Goal: Task Accomplishment & Management: Use online tool/utility

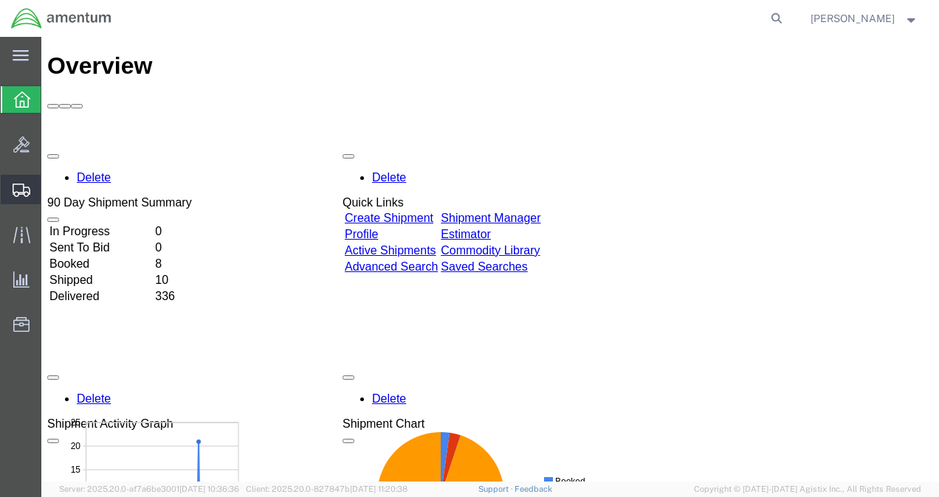
click at [51, 188] on span "Shipments" at bounding box center [46, 190] width 10 height 30
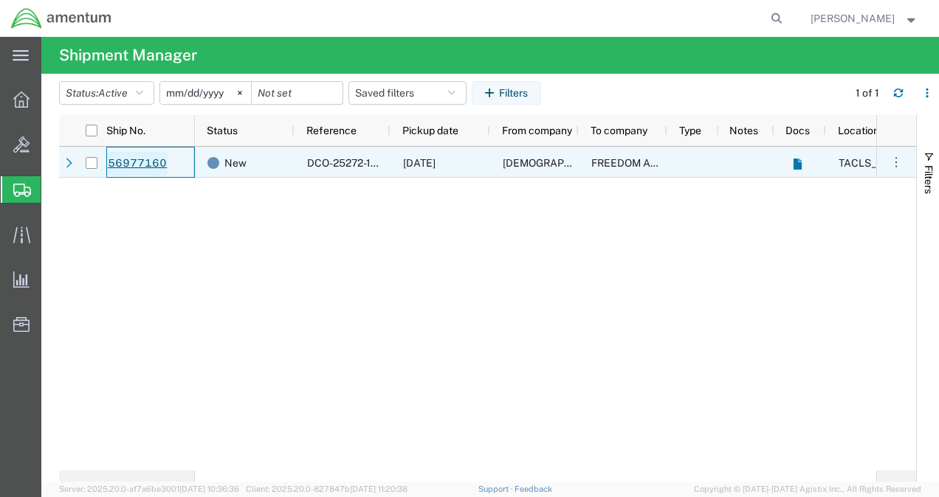
click at [136, 162] on link "56977160" at bounding box center [137, 164] width 61 height 24
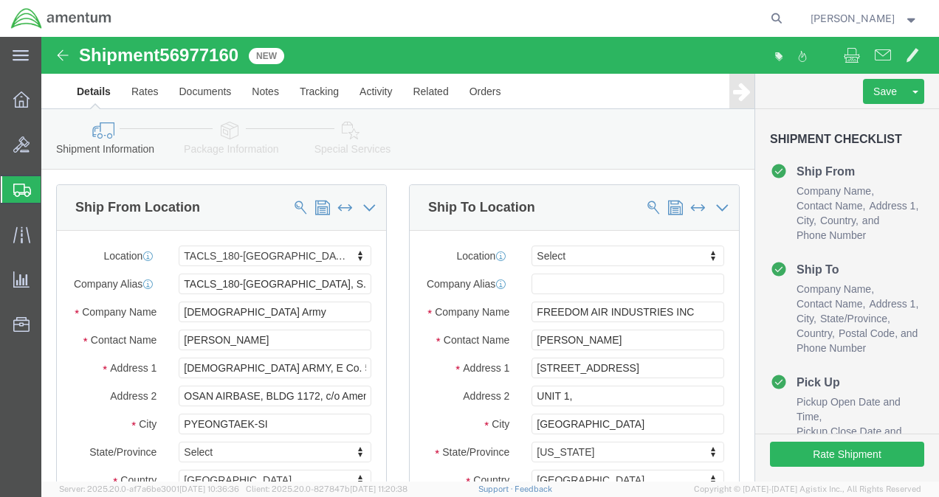
select select "42679"
select select
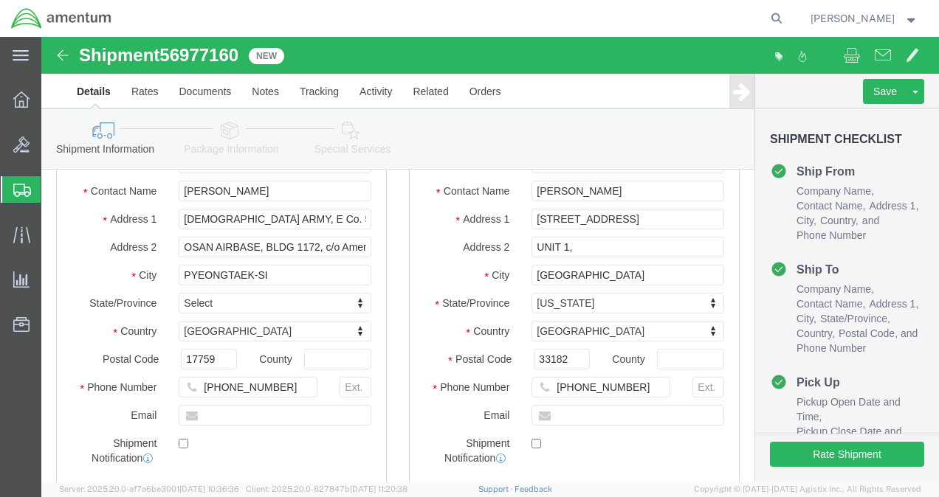
scroll to position [74, 0]
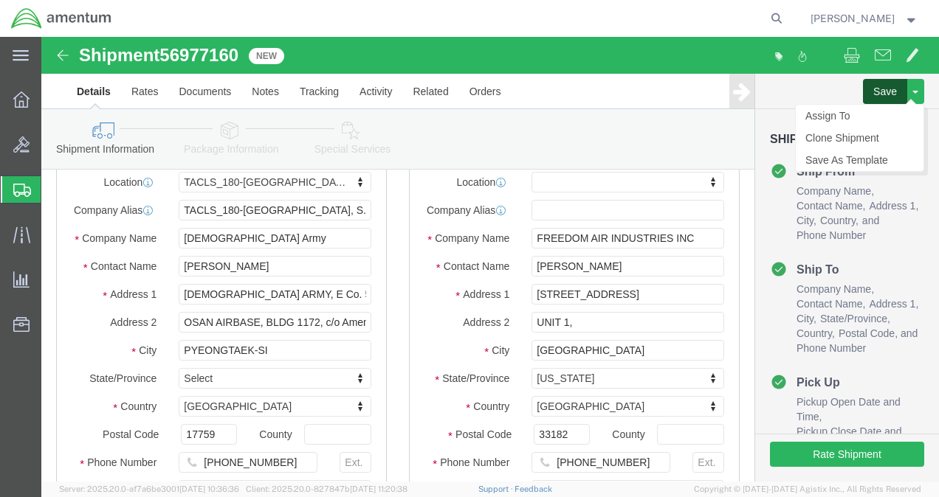
click button "Save"
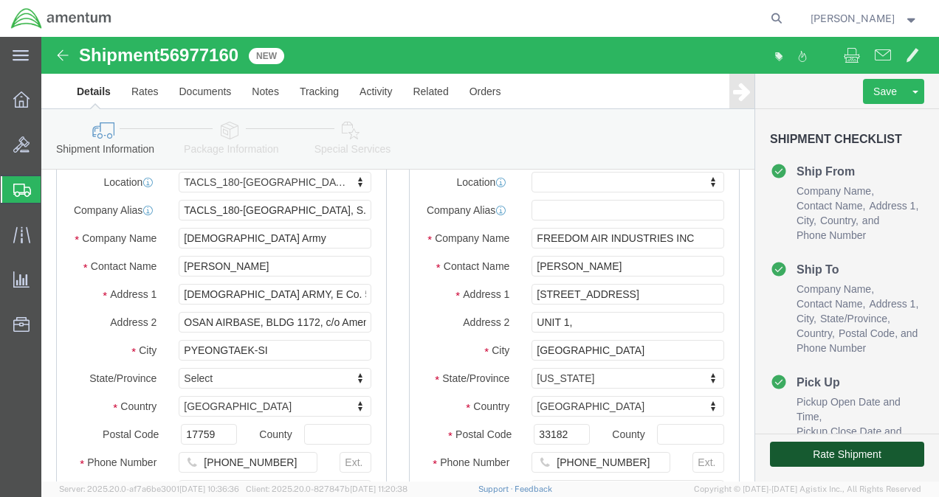
click button "Rate Shipment"
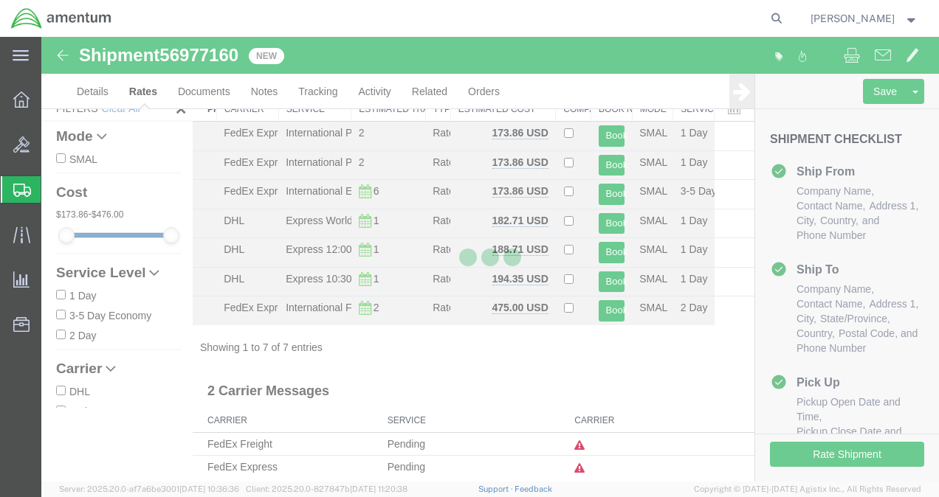
scroll to position [53, 0]
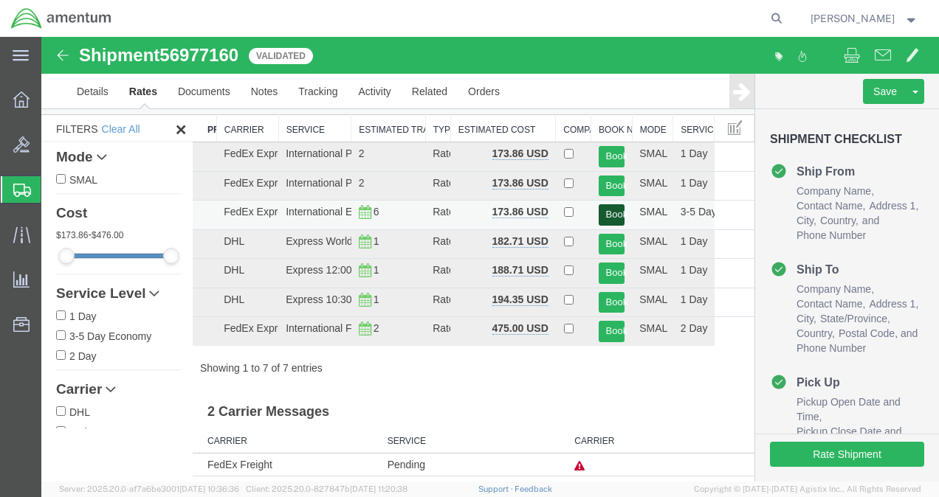
click at [601, 210] on button "Book" at bounding box center [611, 214] width 27 height 21
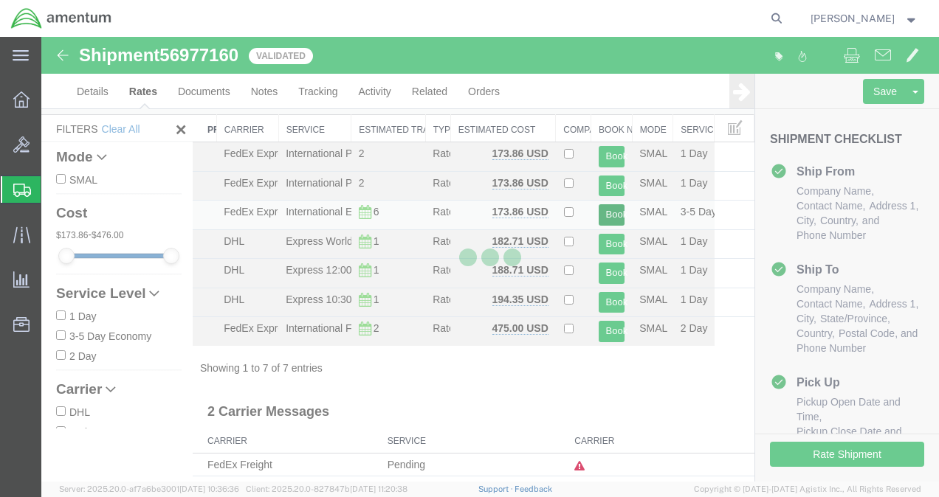
scroll to position [0, 0]
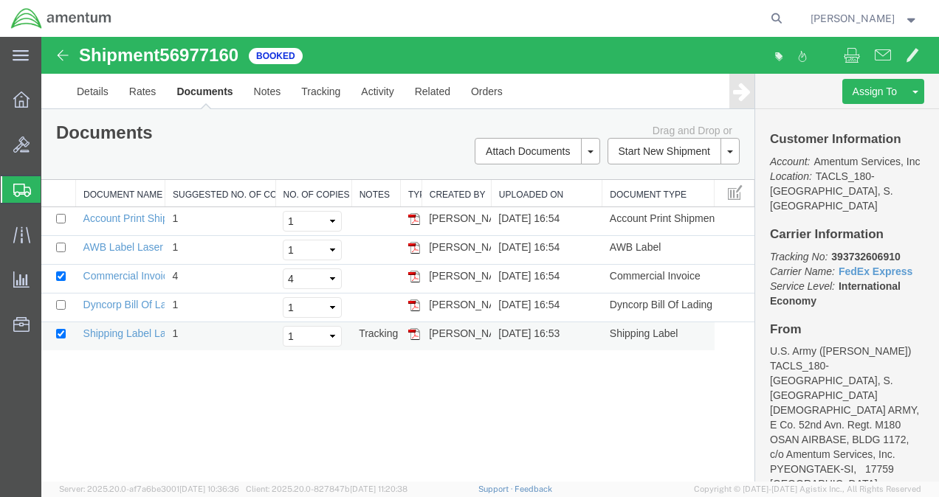
click at [414, 332] on img at bounding box center [414, 334] width 12 height 12
click at [413, 246] on img at bounding box center [414, 248] width 12 height 12
click at [415, 304] on img at bounding box center [414, 306] width 12 height 12
